Goal: Book appointment/travel/reservation

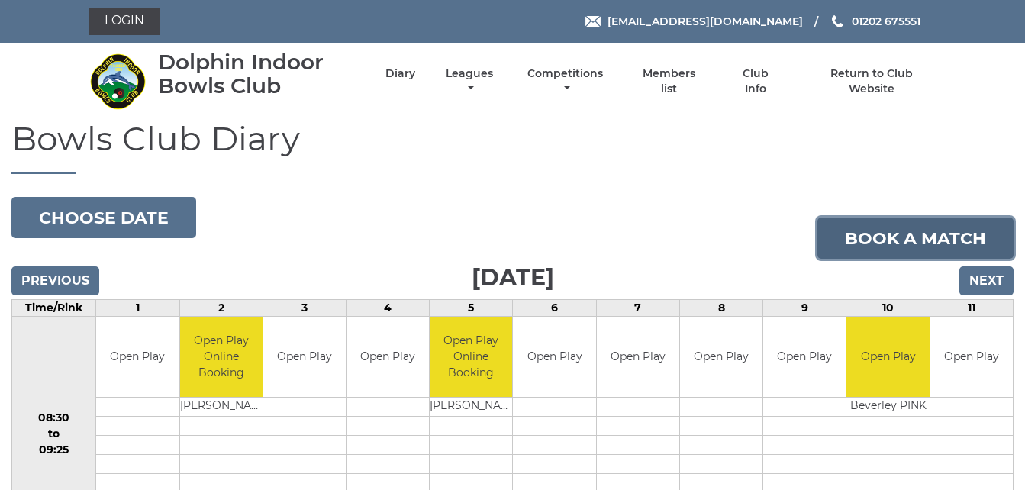
click at [851, 235] on link "Book a match" at bounding box center [915, 237] width 196 height 41
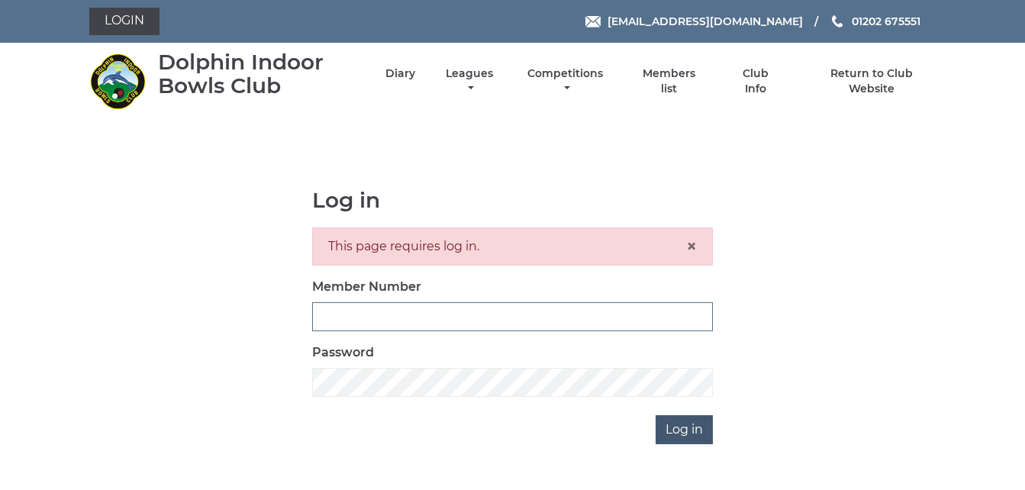
type input "3783"
click at [680, 434] on input "Log in" at bounding box center [683, 429] width 57 height 29
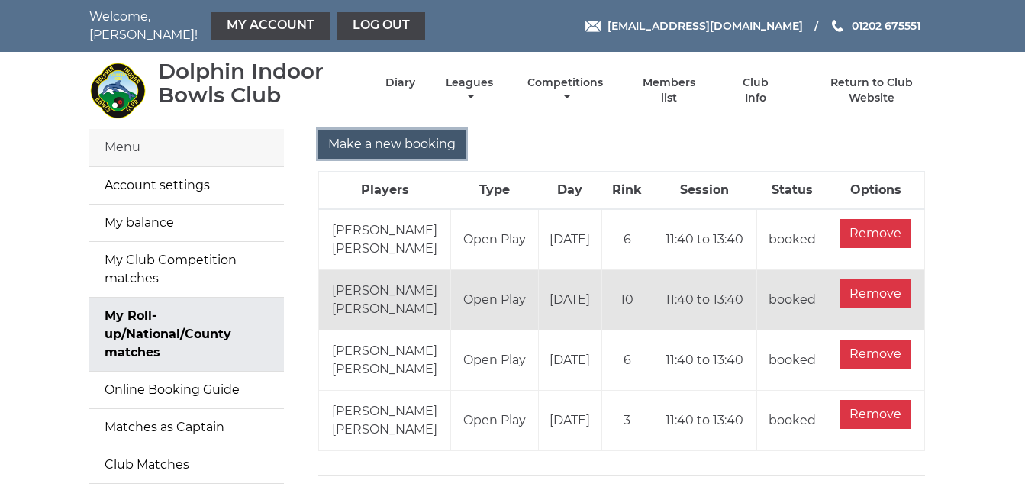
click at [435, 132] on input "Make a new booking" at bounding box center [391, 144] width 147 height 29
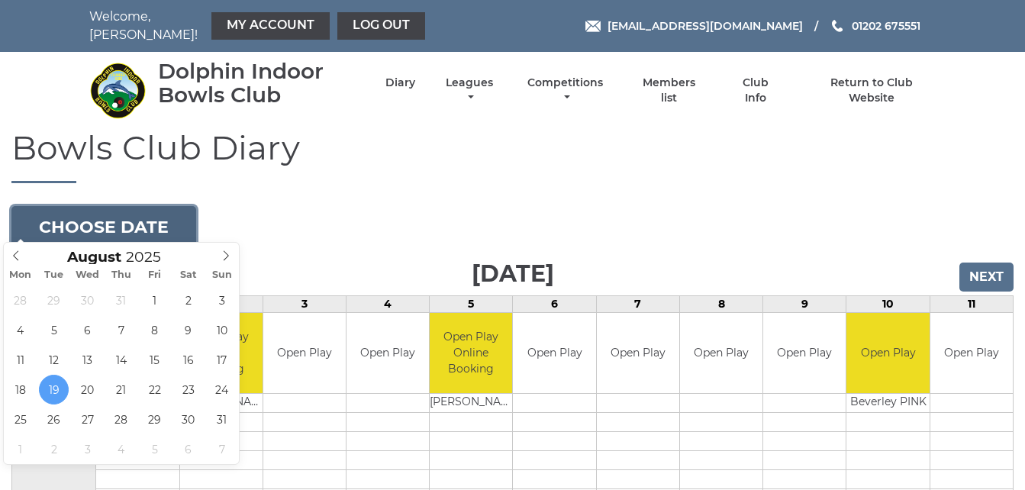
click at [157, 208] on button "Choose date" at bounding box center [103, 226] width 185 height 41
type input "[DATE]"
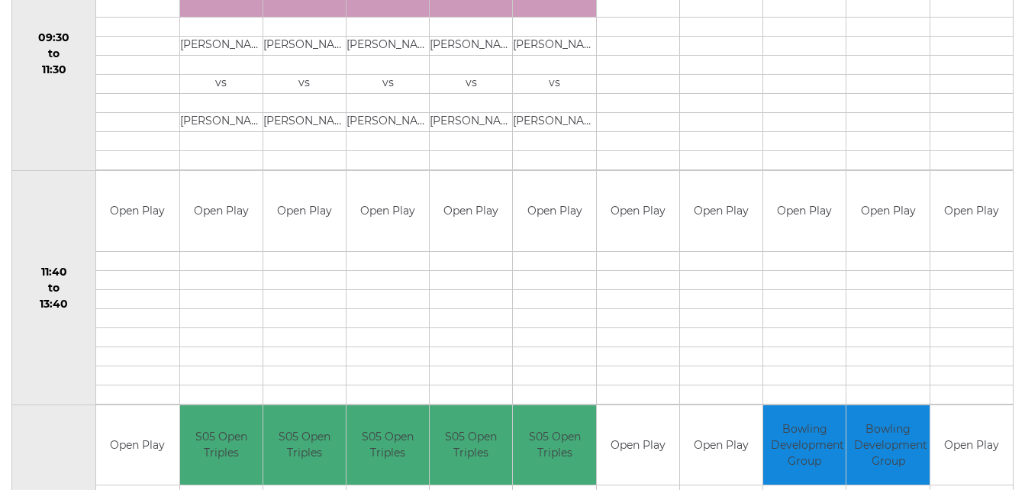
scroll to position [610, 0]
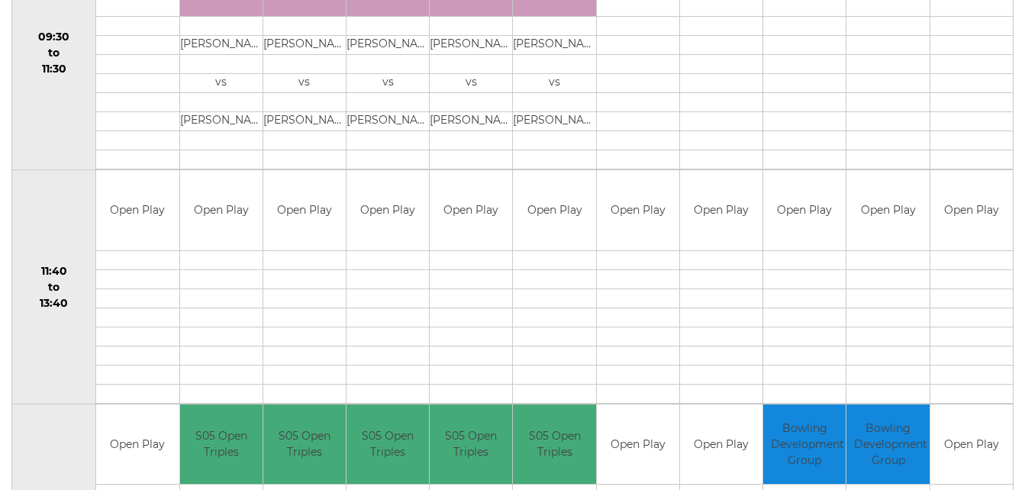
click at [66, 170] on td "11:40 to 13:40" at bounding box center [54, 287] width 84 height 234
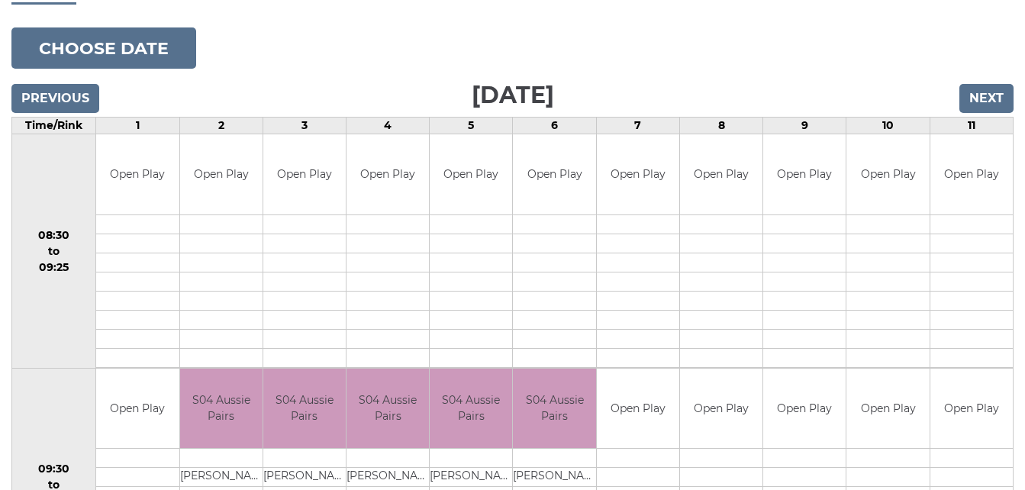
scroll to position [116, 0]
